Goal: Task Accomplishment & Management: Complete application form

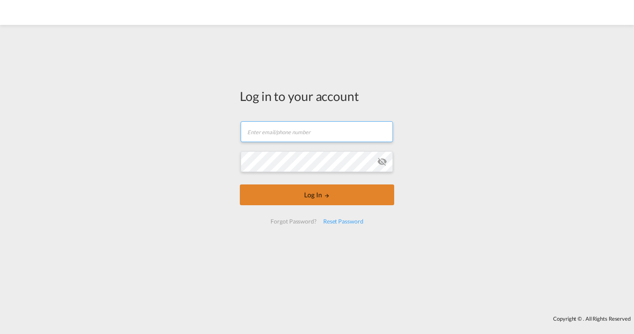
type input "[PERSON_NAME][EMAIL_ADDRESS][PERSON_NAME][DOMAIN_NAME]"
click at [316, 193] on button "Log In" at bounding box center [317, 194] width 154 height 21
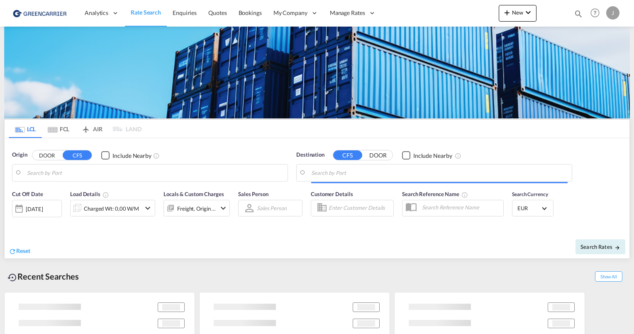
type input "[GEOGRAPHIC_DATA], [GEOGRAPHIC_DATA]"
type input "[GEOGRAPHIC_DATA], SH, CNSHA"
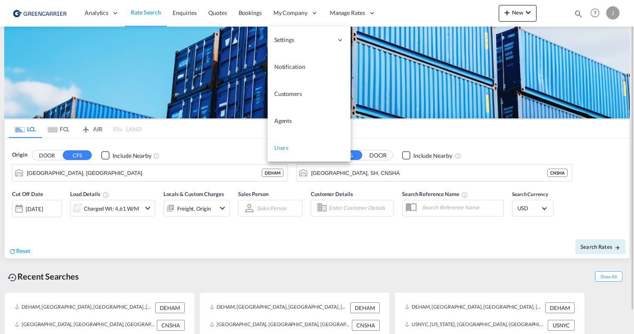
click at [292, 149] on link "Users" at bounding box center [309, 147] width 83 height 27
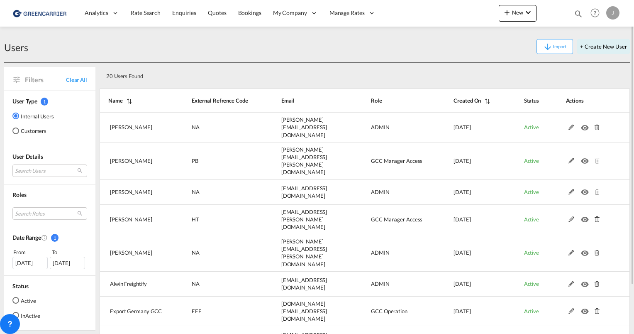
click at [16, 130] on div "Customers" at bounding box center [15, 130] width 7 height 7
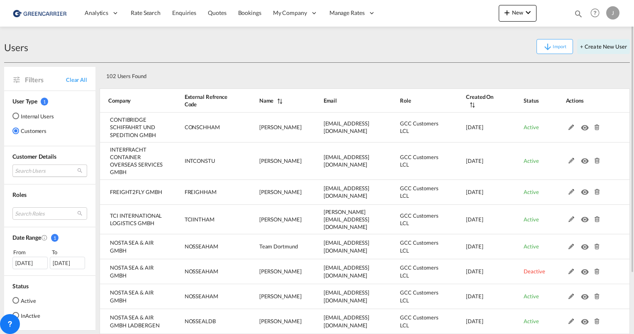
click at [28, 168] on md-select "Search Users" at bounding box center [49, 170] width 75 height 12
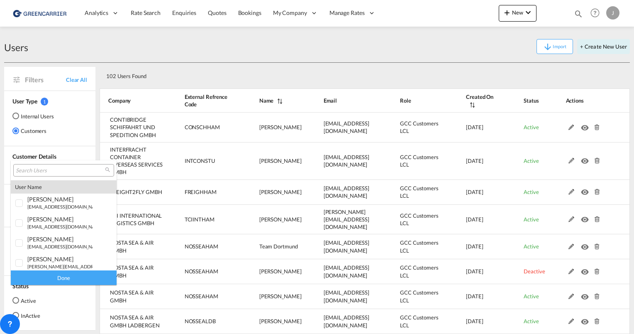
click at [35, 170] on input "search" at bounding box center [60, 170] width 89 height 7
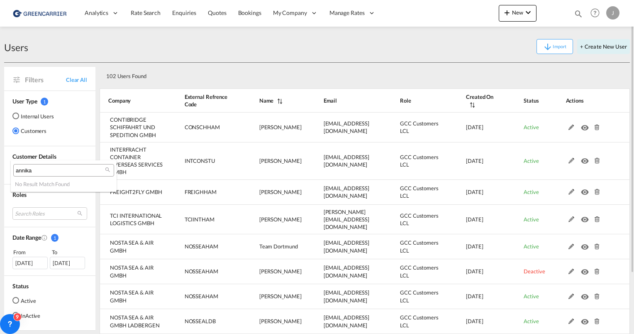
type input "annika"
click at [257, 71] on md-backdrop at bounding box center [317, 167] width 634 height 334
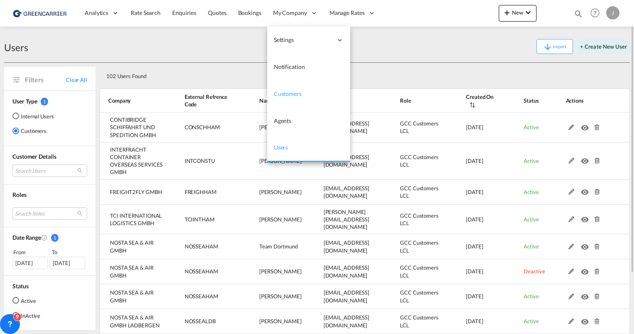
click at [284, 92] on span "Customers" at bounding box center [288, 93] width 28 height 7
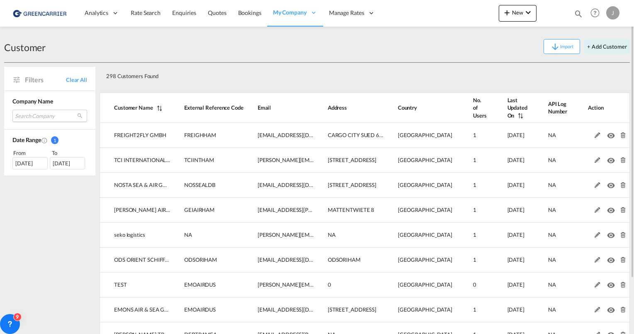
click at [48, 114] on md-select "Search Company freight2fly gmbh tci international logistics gmbh nosta sea & ai…" at bounding box center [49, 116] width 75 height 12
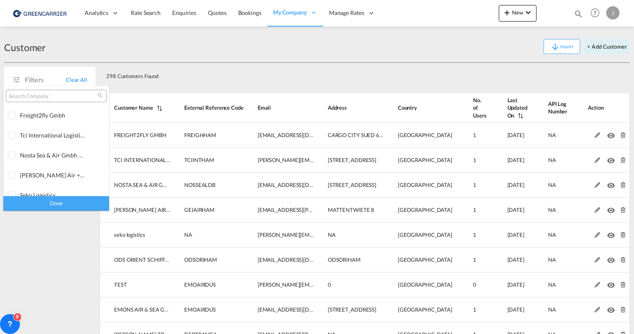
click at [41, 90] on div at bounding box center [56, 96] width 101 height 12
click at [41, 97] on input "search" at bounding box center [52, 96] width 89 height 7
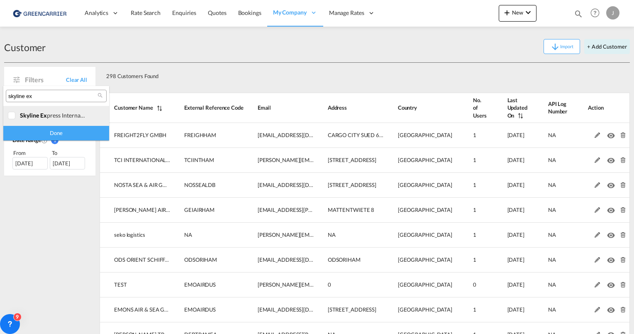
type input "skyline ex"
click at [10, 113] on div at bounding box center [12, 116] width 8 height 8
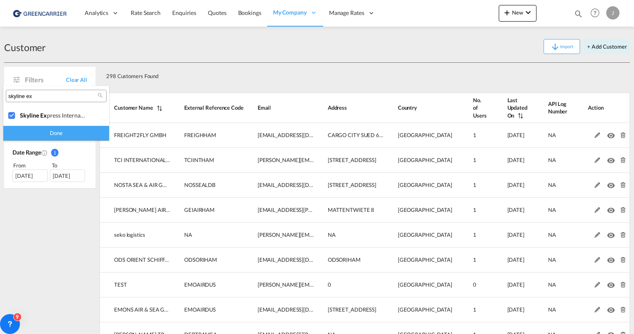
click at [36, 129] on div "Done" at bounding box center [56, 133] width 106 height 15
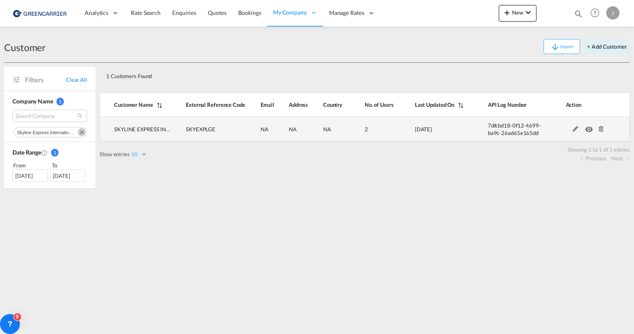
click at [573, 130] on md-icon at bounding box center [575, 129] width 11 height 6
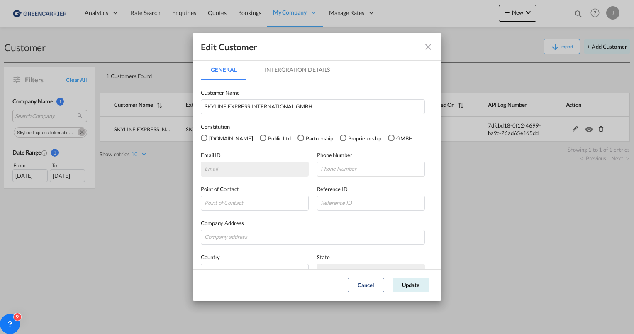
click at [388, 138] on div "GMBH" at bounding box center [391, 137] width 7 height 7
click at [281, 76] on md-tab-item "Intergration Details" at bounding box center [297, 70] width 85 height 20
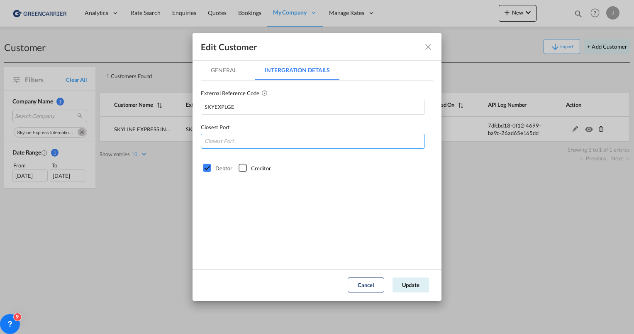
click at [223, 140] on input "GeneralIntergration Details ..." at bounding box center [313, 141] width 224 height 15
type input "DEHAM"
click at [224, 70] on md-tab-item "General" at bounding box center [224, 70] width 46 height 20
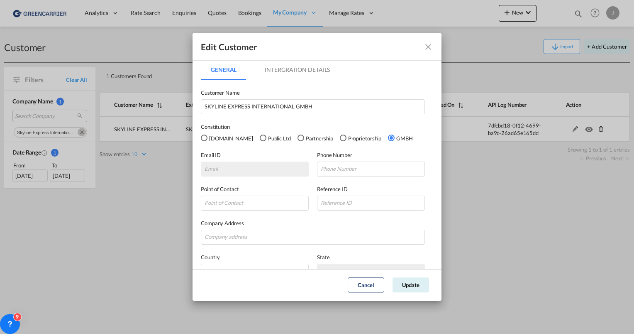
scroll to position [51, 0]
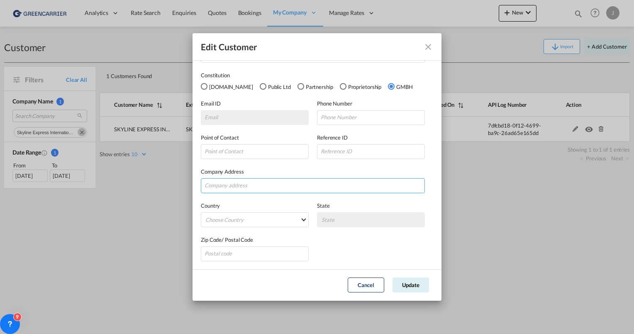
click at [229, 187] on input "GeneralIntergration Details ..." at bounding box center [313, 185] width 224 height 15
paste input "IM SEELENKAMP 23-25"
type input "IM SEELENKAMP 23-25"
click at [233, 219] on md-select "Choose Country [GEOGRAPHIC_DATA] [GEOGRAPHIC_DATA] [GEOGRAPHIC_DATA] [US_STATE]…" at bounding box center [255, 219] width 108 height 15
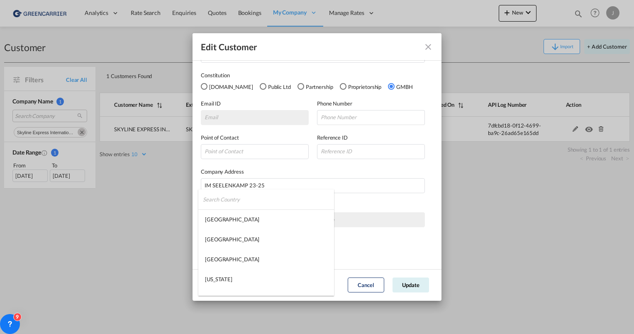
type md-option "[GEOGRAPHIC_DATA]"
type md-option "[US_STATE]"
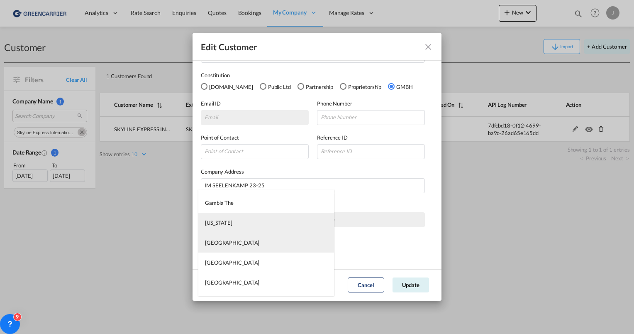
type md-option "[GEOGRAPHIC_DATA]"
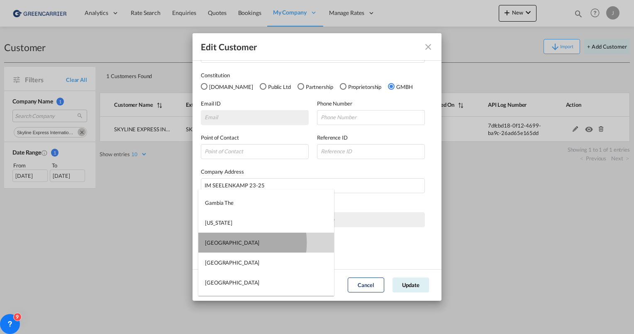
click at [230, 242] on md-option "[GEOGRAPHIC_DATA]" at bounding box center [266, 242] width 136 height 20
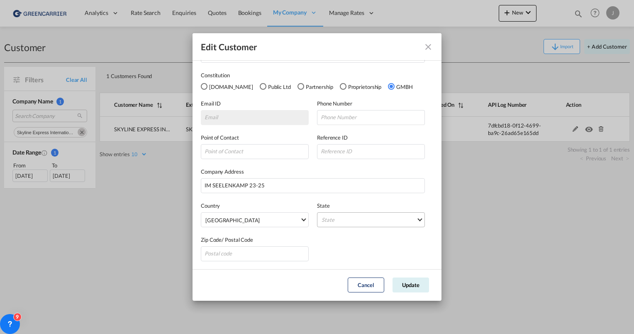
click at [347, 215] on md-select "State [GEOGRAPHIC_DATA] [GEOGRAPHIC_DATA] [GEOGRAPHIC_DATA] [GEOGRAPHIC_DATA] […" at bounding box center [371, 219] width 108 height 15
type md-option "[GEOGRAPHIC_DATA]"
click at [341, 203] on input "search" at bounding box center [371, 199] width 110 height 20
type input "nord"
click at [337, 239] on div "[GEOGRAPHIC_DATA]" at bounding box center [345, 238] width 54 height 7
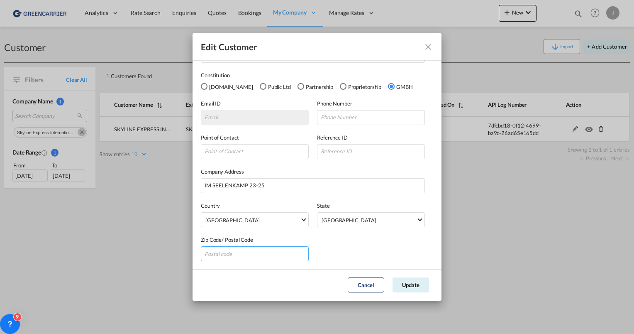
click at [250, 251] on input "GeneralIntergration Details ..." at bounding box center [255, 253] width 108 height 15
type input "32791"
click at [408, 285] on button "Update" at bounding box center [411, 284] width 37 height 15
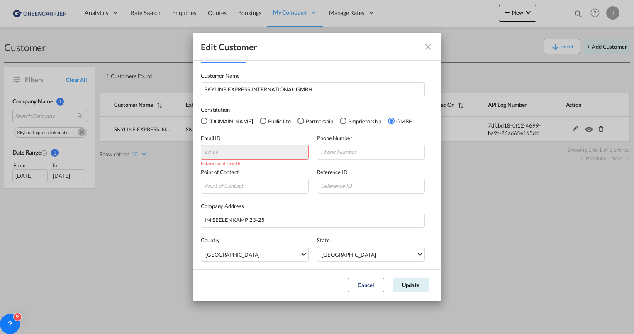
scroll to position [0, 0]
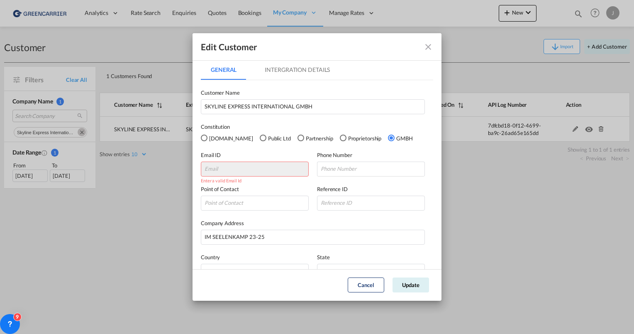
click at [428, 43] on md-icon "icon-close fg-AAA8AD" at bounding box center [428, 47] width 10 height 10
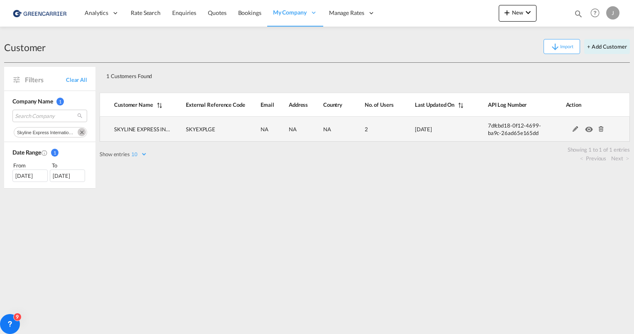
click at [600, 129] on md-icon at bounding box center [601, 129] width 11 height 6
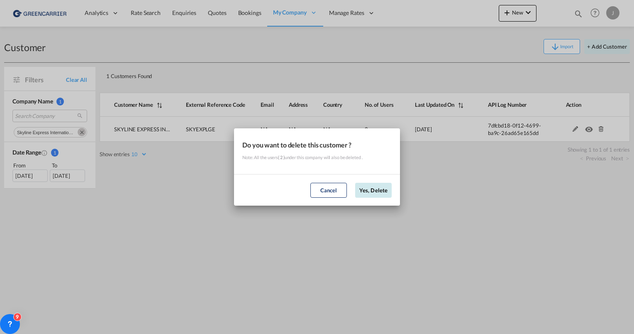
click at [374, 191] on button "Yes, Delete" at bounding box center [373, 190] width 37 height 15
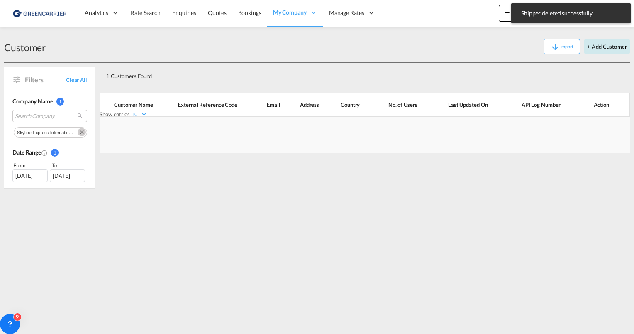
click at [595, 46] on button "+ Add Customer" at bounding box center [607, 46] width 46 height 15
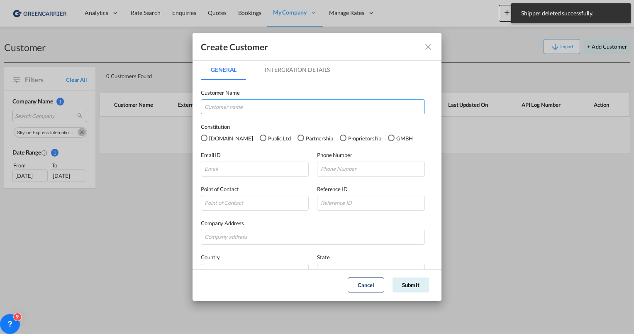
click at [246, 106] on input "GeneralIntergration Details ..." at bounding box center [313, 106] width 224 height 15
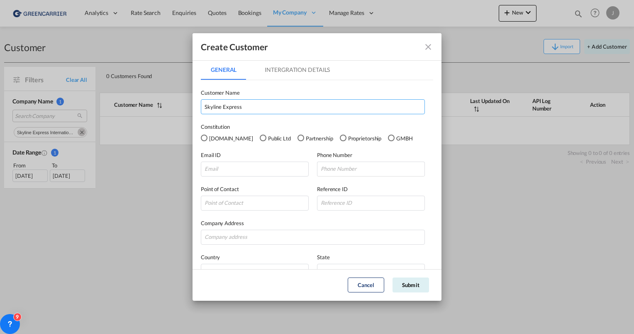
drag, startPoint x: 269, startPoint y: 102, endPoint x: 136, endPoint y: 103, distance: 132.8
click at [134, 104] on div "Create Customer General Intergration Details General Intergration Details Custo…" at bounding box center [317, 167] width 634 height 334
paste input "KYLINE EXPRESS INTERNATIONAL GMBH"
type input "SKYLINE EXPRESS INTERNATIONAL GMBH"
click at [388, 139] on md-radio-button "GMBH" at bounding box center [400, 137] width 25 height 9
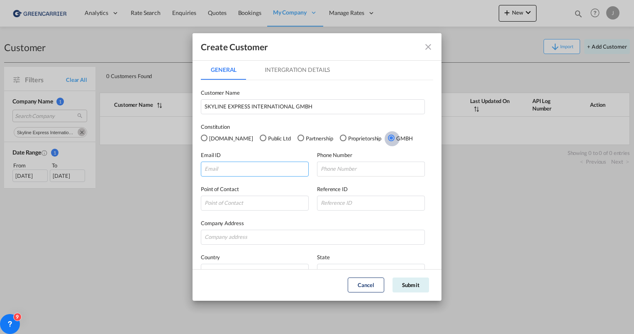
click at [242, 164] on input "GeneralIntergration Details ..." at bounding box center [255, 168] width 108 height 15
click at [334, 166] on input "GeneralIntergration Details ..." at bounding box center [371, 168] width 108 height 15
paste input "[PHONE_NUMBER]"
type input "[PHONE_NUMBER]"
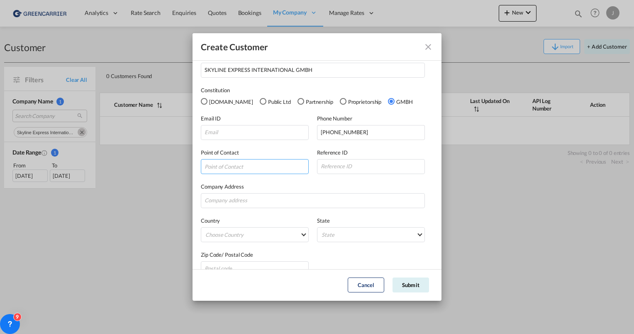
scroll to position [51, 0]
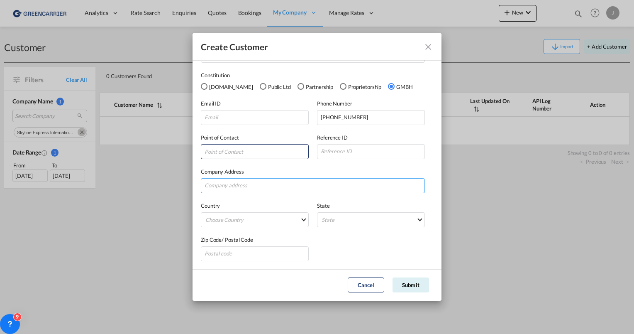
drag, startPoint x: 249, startPoint y: 180, endPoint x: 262, endPoint y: 177, distance: 14.0
click at [249, 180] on input "GeneralIntergration Details ..." at bounding box center [313, 185] width 224 height 15
paste input "IM SEELENKAMP 23-25"
type input "IM SEELENKAMP 23-25"
click at [227, 218] on md-select "Choose Country [GEOGRAPHIC_DATA] [GEOGRAPHIC_DATA] [GEOGRAPHIC_DATA] [US_STATE]…" at bounding box center [255, 219] width 108 height 15
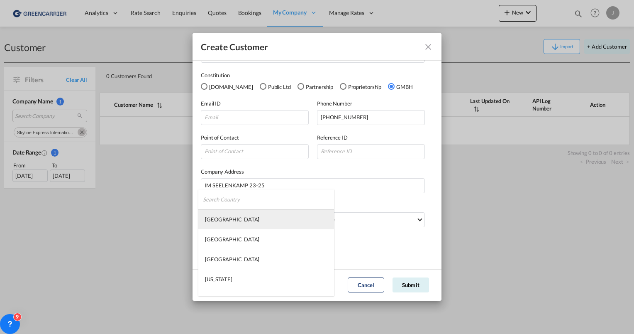
type md-option "[GEOGRAPHIC_DATA]"
type md-option "[US_STATE]"
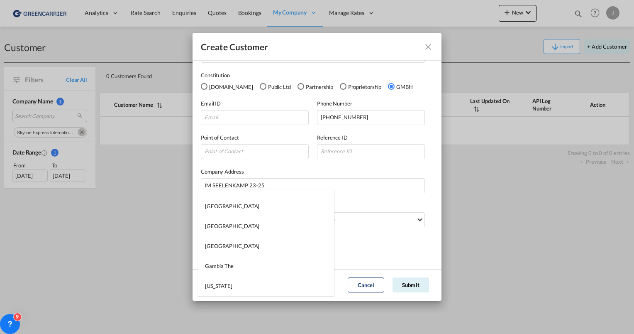
type md-option "[GEOGRAPHIC_DATA]"
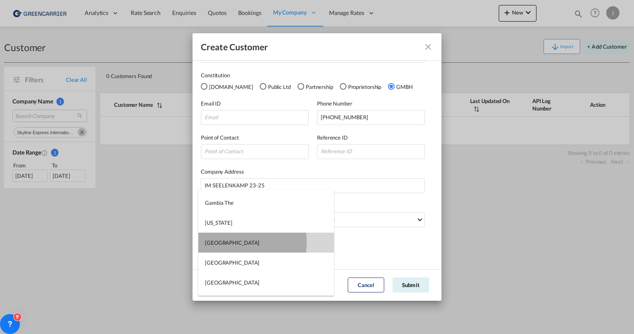
click at [231, 242] on md-option "[GEOGRAPHIC_DATA]" at bounding box center [266, 242] width 136 height 20
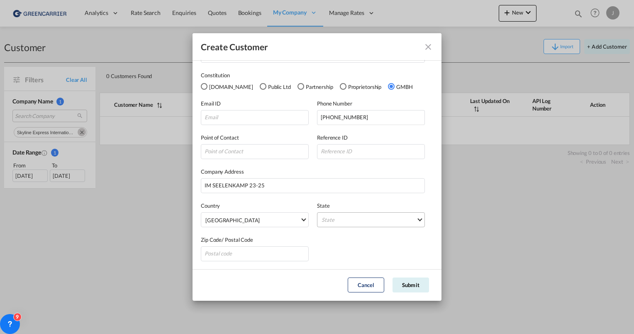
click at [345, 215] on md-select "State [GEOGRAPHIC_DATA] [GEOGRAPHIC_DATA] [GEOGRAPHIC_DATA] [GEOGRAPHIC_DATA] […" at bounding box center [371, 219] width 108 height 15
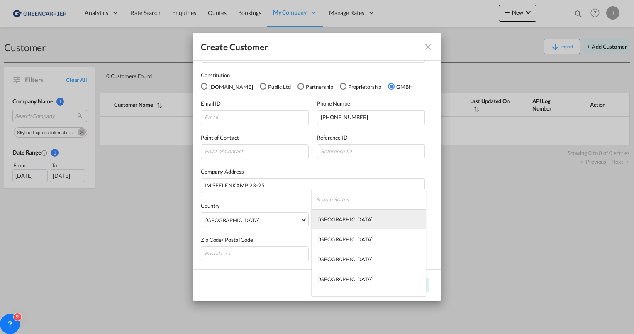
type md-option "[GEOGRAPHIC_DATA]"
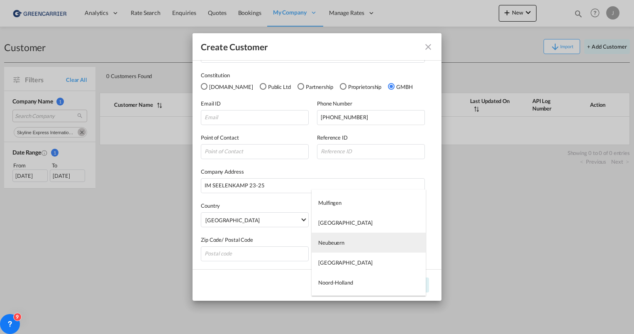
type md-option "Neubeuern"
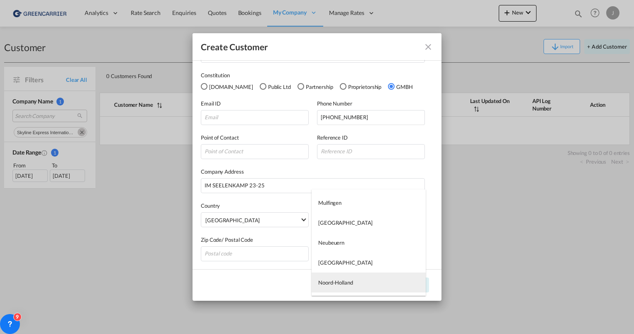
type md-option "Noord-Holland"
type md-option "[GEOGRAPHIC_DATA]"
click at [346, 287] on div "[GEOGRAPHIC_DATA]" at bounding box center [345, 285] width 54 height 7
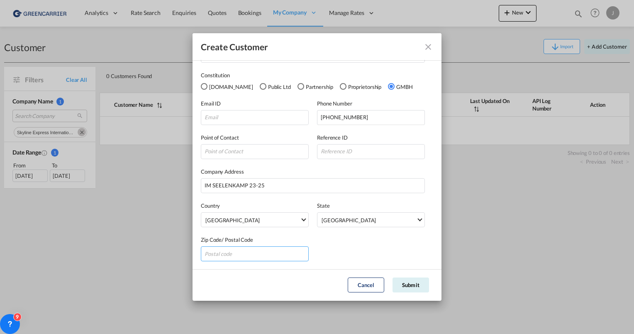
click at [231, 247] on input "GeneralIntergration Details ..." at bounding box center [255, 253] width 108 height 15
click at [220, 255] on input "GeneralIntergration Details ..." at bounding box center [255, 253] width 108 height 15
paste input "32791"
type input "32791"
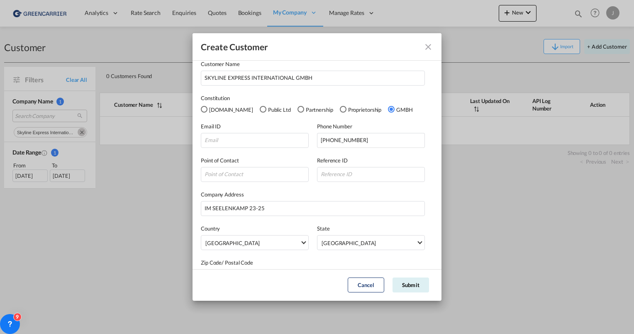
scroll to position [0, 0]
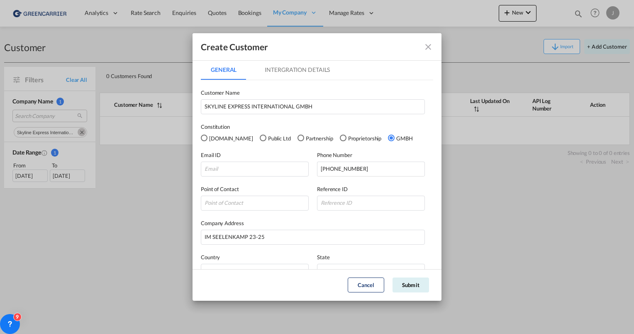
click at [277, 73] on md-tab-item "Intergration Details" at bounding box center [297, 70] width 85 height 20
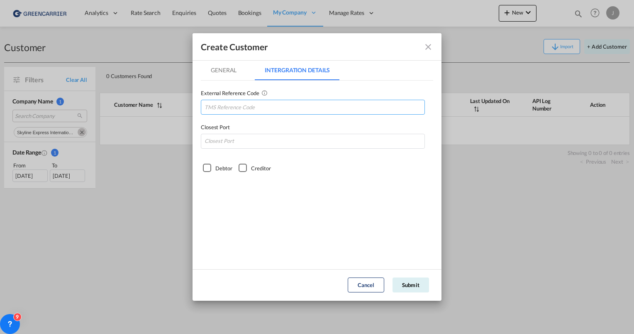
click at [235, 106] on input "GeneralIntergration Details ..." at bounding box center [313, 107] width 224 height 15
paste input "SKYEXPLGE"
type input "SKYEXPLGE"
type input "DEHAM"
click at [204, 169] on div "Debtor" at bounding box center [207, 168] width 8 height 8
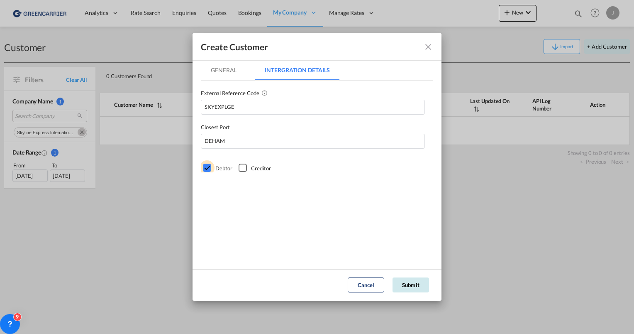
click at [417, 286] on button "Submit" at bounding box center [411, 284] width 37 height 15
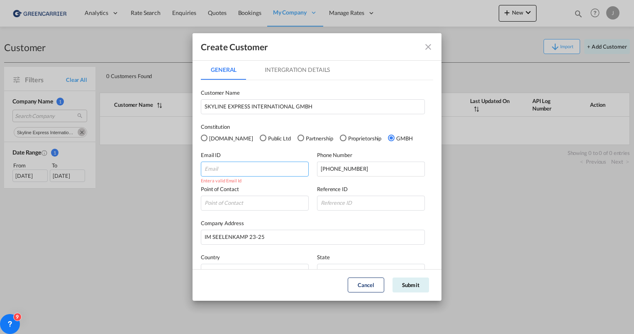
click at [273, 168] on input "GeneralIntergration Details ..." at bounding box center [255, 168] width 108 height 15
paste input "[EMAIL_ADDRESS][DOMAIN_NAME]"
type input "[EMAIL_ADDRESS][DOMAIN_NAME]"
click at [406, 285] on button "Submit" at bounding box center [411, 284] width 37 height 15
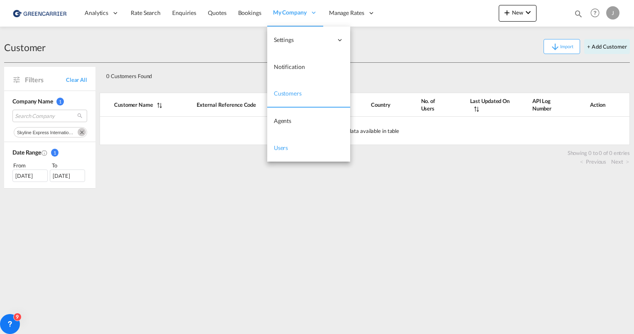
click at [290, 143] on link "Users" at bounding box center [308, 147] width 83 height 27
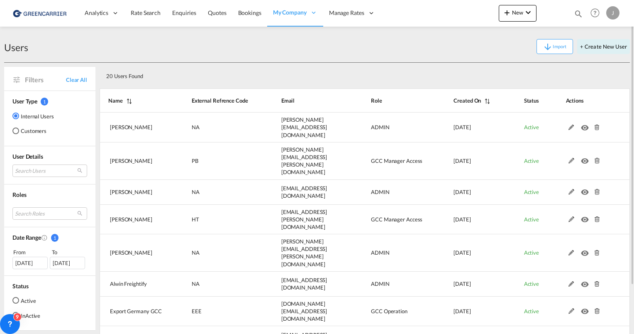
drag, startPoint x: 22, startPoint y: 130, endPoint x: 37, endPoint y: 130, distance: 14.9
click at [22, 130] on md-radio-button "Customers" at bounding box center [33, 131] width 42 height 8
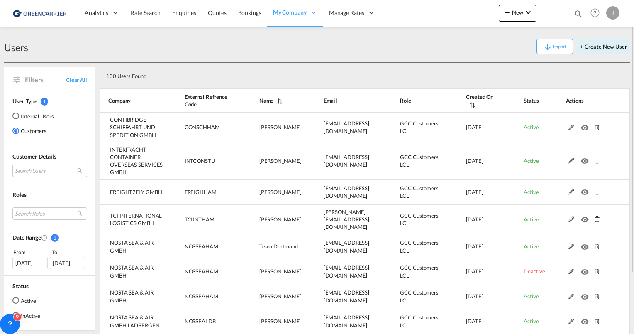
click at [37, 169] on md-select "Search Users user name user [PERSON_NAME] [EMAIL_ADDRESS][DOMAIN_NAME] | contib…" at bounding box center [49, 170] width 75 height 12
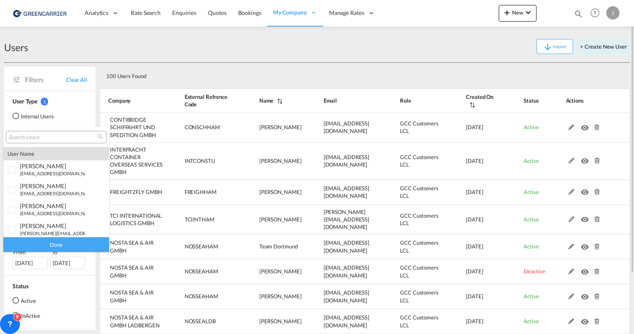
type md-option "[object Object]"
click at [32, 135] on input "search" at bounding box center [52, 137] width 89 height 7
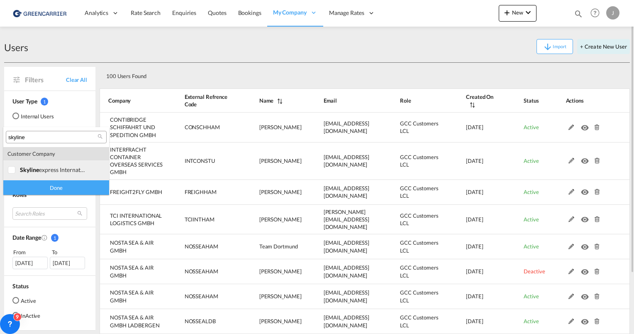
type input "skyline"
click at [12, 171] on div at bounding box center [12, 170] width 8 height 8
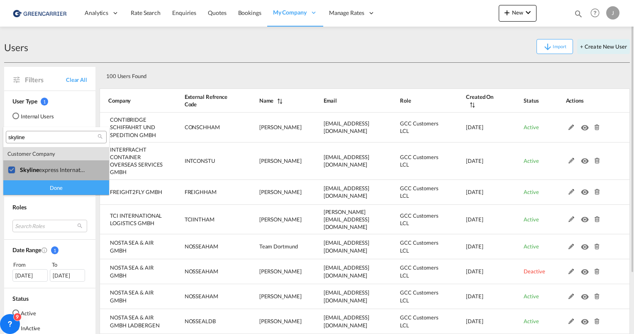
click at [27, 184] on div "Done" at bounding box center [56, 187] width 106 height 15
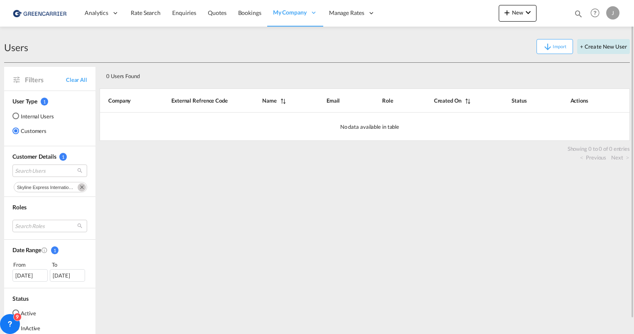
click at [586, 46] on button "+ Create New User" at bounding box center [603, 46] width 53 height 15
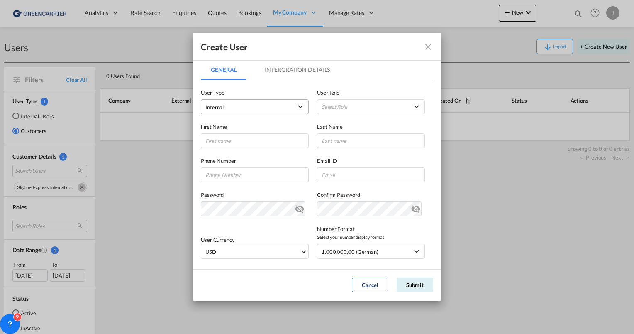
click at [240, 107] on span "Internal" at bounding box center [248, 107] width 87 height 8
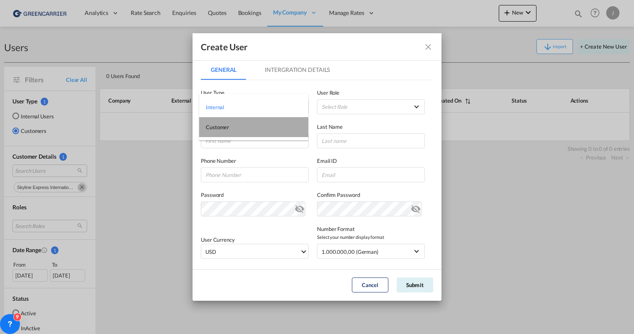
click at [231, 128] on md-option "Customer" at bounding box center [253, 127] width 109 height 20
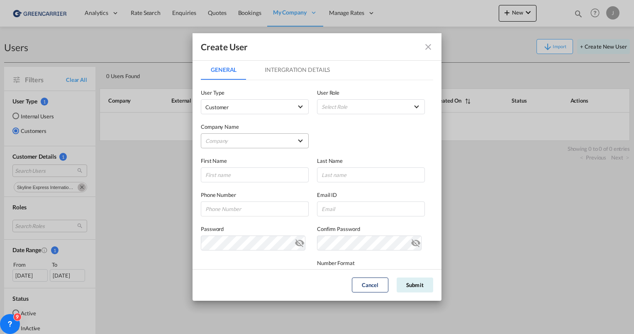
click at [252, 141] on md-select "Company [PERSON_NAME] & Co. GmbH BENDIX TRANSPORT DANMARK CARE 4 CARGO GMBH CAR…" at bounding box center [255, 140] width 108 height 15
click at [232, 120] on input "search" at bounding box center [269, 121] width 145 height 20
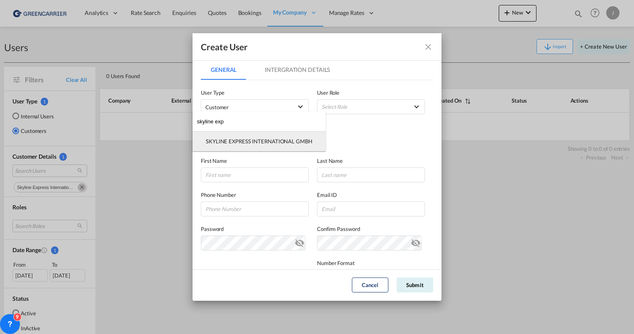
type input "skyline exp"
click at [232, 140] on div "SKYLINE EXPRESS INTERNATIONAL GMBH" at bounding box center [259, 140] width 107 height 7
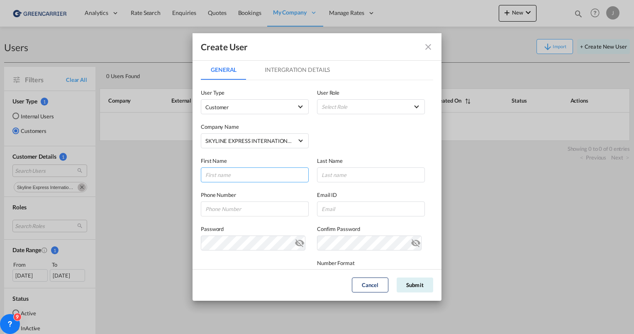
click at [228, 176] on input "GeneralIntergration Details ..." at bounding box center [255, 174] width 108 height 15
type input "Annika"
type input "[PERSON_NAME]"
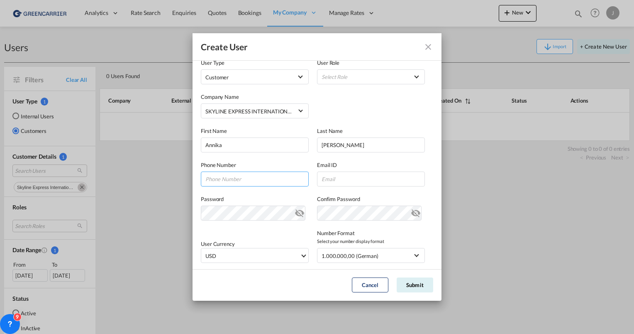
scroll to position [42, 0]
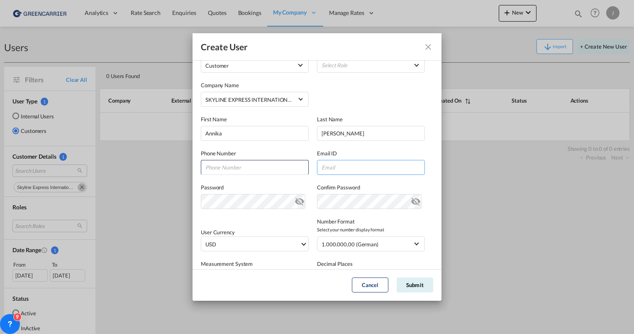
click at [330, 168] on input "GeneralIntergration Details ..." at bounding box center [371, 167] width 108 height 15
paste input "[EMAIL_ADDRESS][PERSON_NAME][DOMAIN_NAME]"
type input "[EMAIL_ADDRESS][PERSON_NAME][DOMAIN_NAME]"
click at [254, 170] on input "GeneralIntergration Details ..." at bounding box center [255, 167] width 108 height 15
paste input "052329997152"
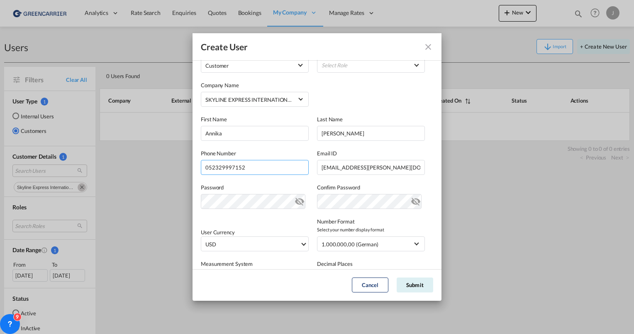
type input "052329997152"
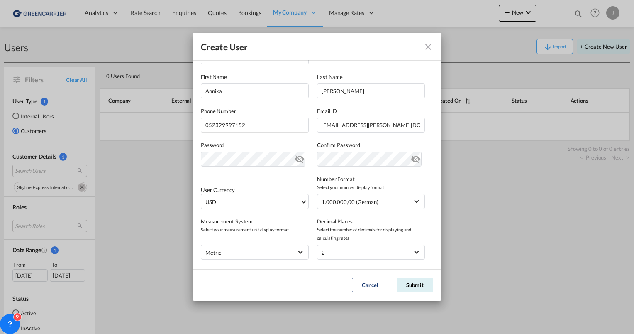
scroll to position [131, 0]
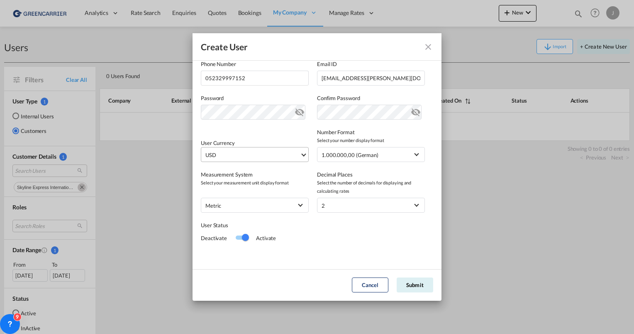
click at [239, 149] on md-select-value "USD" at bounding box center [257, 154] width 104 height 14
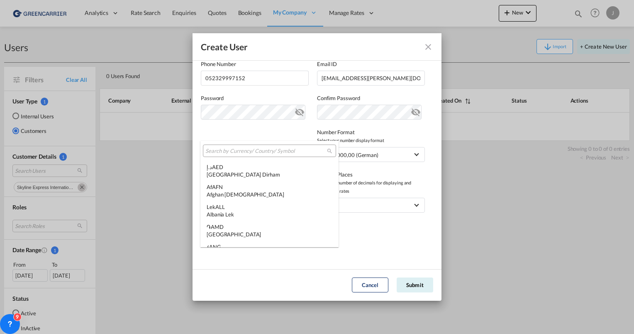
scroll to position [2866, 0]
click at [230, 149] on input "search" at bounding box center [266, 150] width 122 height 7
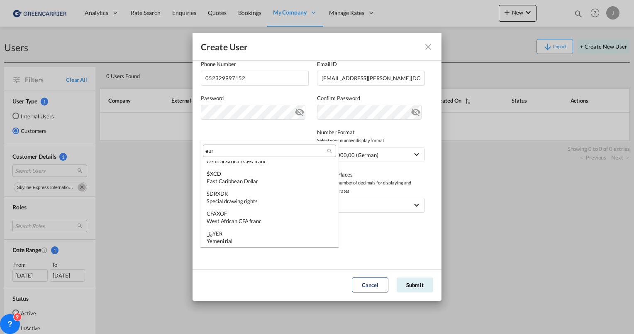
scroll to position [0, 0]
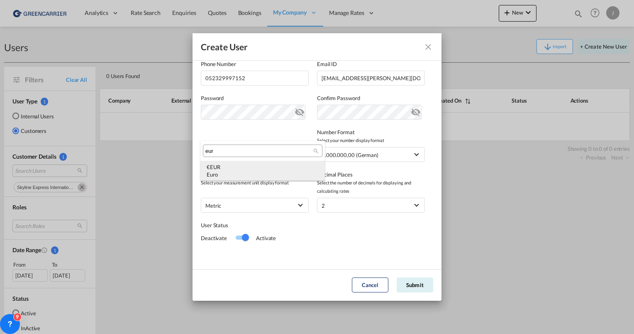
type input "eur"
click at [232, 178] on md-option "€ EUR Euro" at bounding box center [263, 171] width 125 height 20
click at [234, 205] on span "metric" at bounding box center [248, 205] width 87 height 8
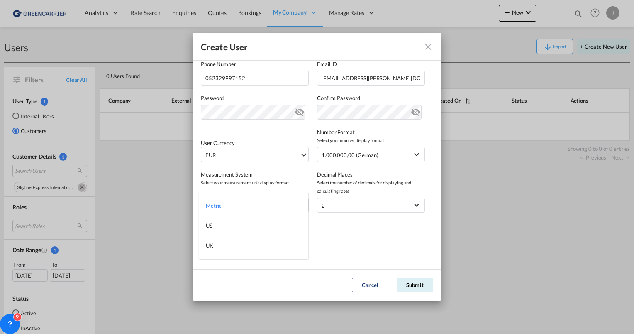
click at [329, 223] on md-backdrop at bounding box center [317, 167] width 634 height 334
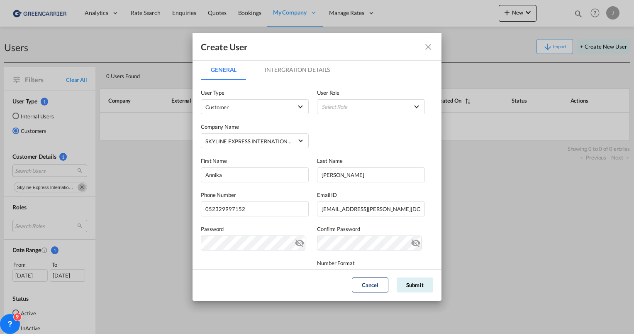
click at [304, 73] on md-tab-item "Intergration Details" at bounding box center [297, 70] width 85 height 20
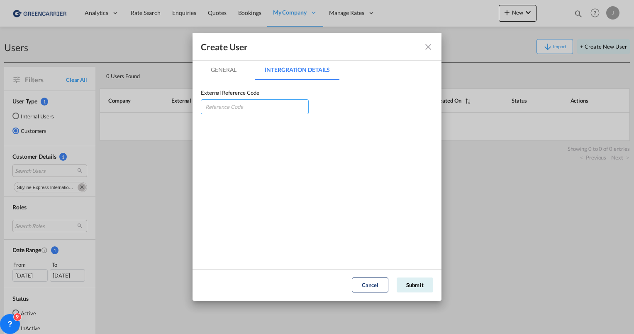
click at [251, 105] on input "GeneralIntergration Details ..." at bounding box center [255, 106] width 108 height 15
click at [218, 103] on input "GeneralIntergration Details ..." at bounding box center [255, 106] width 108 height 15
paste input "SKYEXPLGE"
type input "SKYEXPLGE"
click at [409, 282] on button "Submit" at bounding box center [415, 284] width 37 height 15
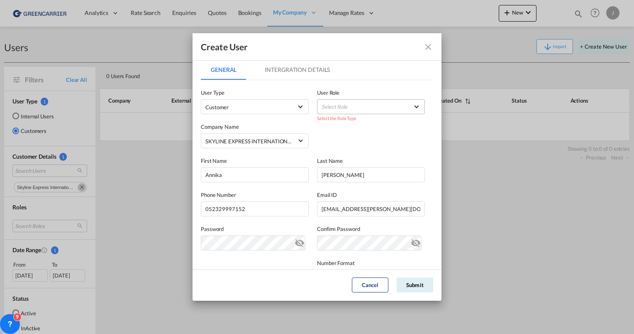
click at [345, 109] on md-select "Select Role BCO GLOBAL GCC Customers FCL USER_DEFINED GCC Customers LCL USER_DE…" at bounding box center [371, 106] width 108 height 15
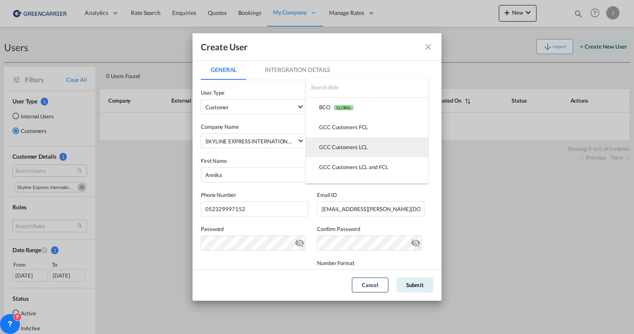
click at [341, 148] on div "GCC Customers LCL USER_DEFINED" at bounding box center [343, 146] width 49 height 7
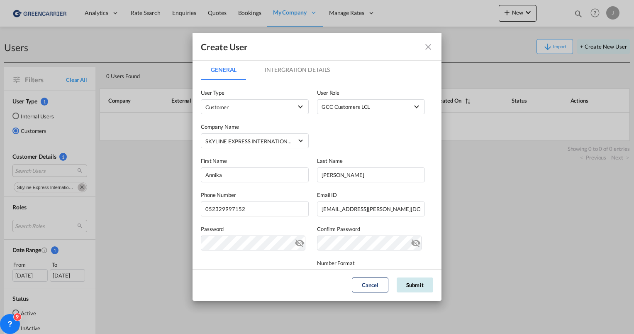
click at [415, 285] on button "Submit" at bounding box center [415, 284] width 37 height 15
